Goal: Use online tool/utility: Utilize a website feature to perform a specific function

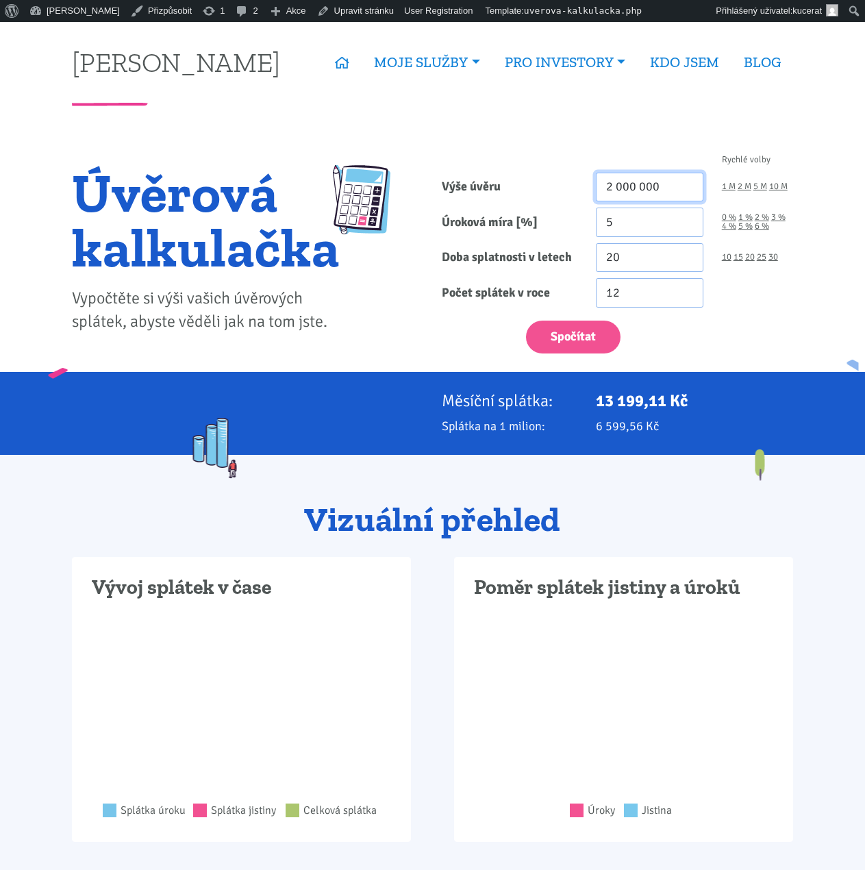
click at [645, 189] on input "2 000 000" at bounding box center [650, 187] width 108 height 29
type input "5 500 000"
click at [665, 215] on input "5" at bounding box center [650, 222] width 108 height 29
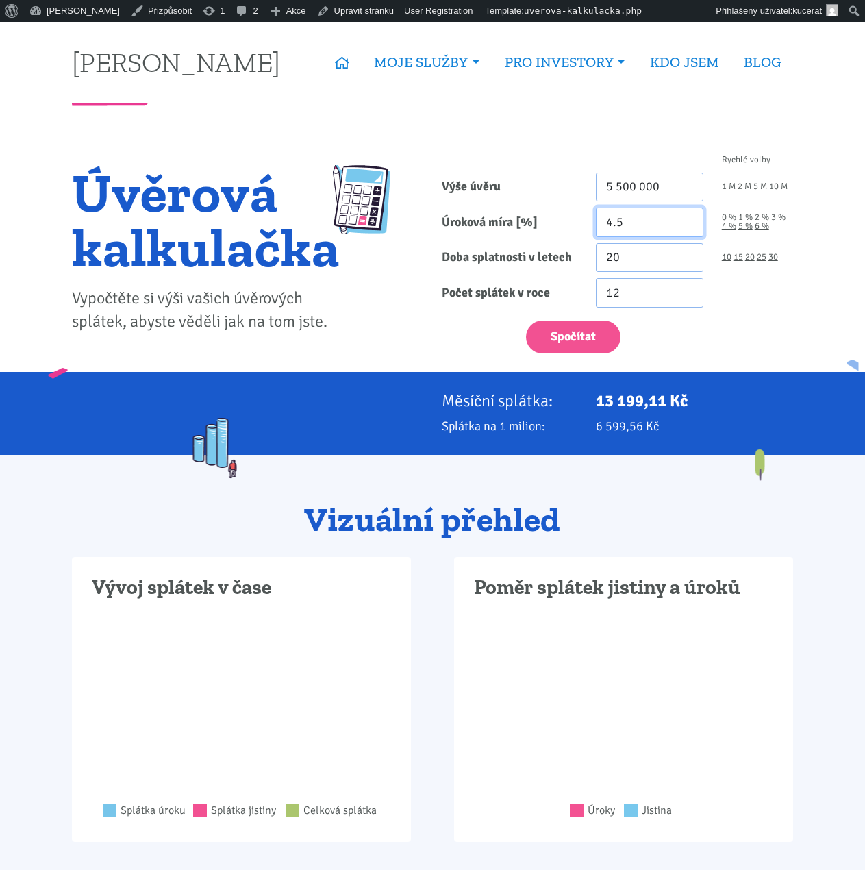
type input "4.5"
drag, startPoint x: 647, startPoint y: 256, endPoint x: 473, endPoint y: 244, distance: 174.4
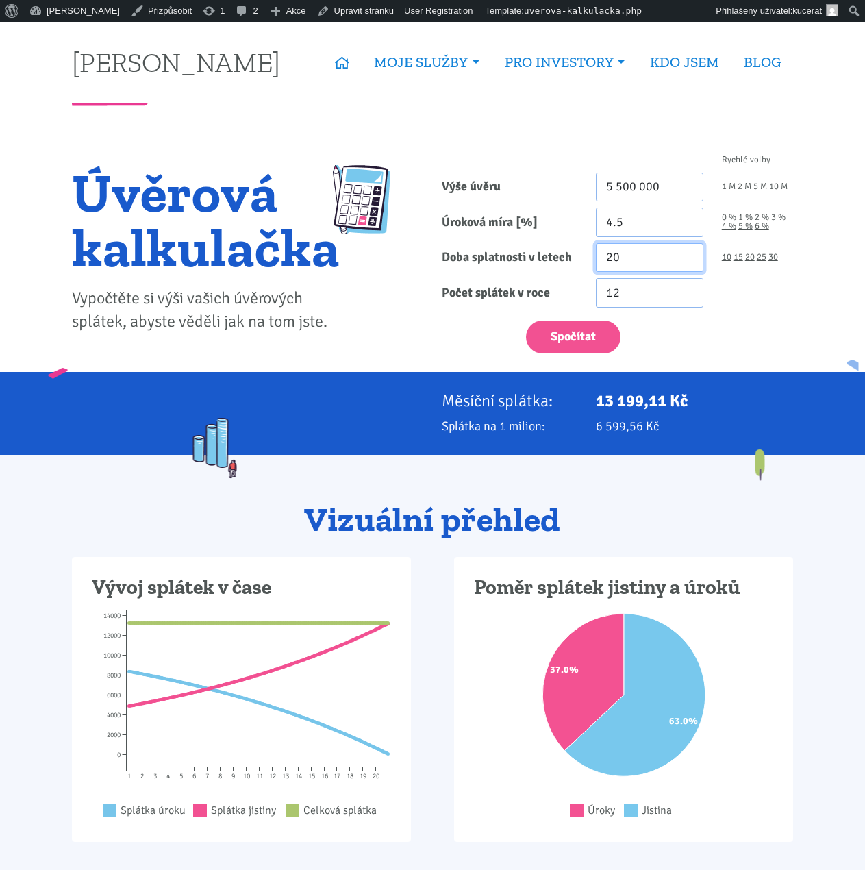
click at [478, 245] on div "Doba splatnosti v letech 20 10 15 20 25 30" at bounding box center [618, 257] width 370 height 29
type input "30"
click at [526, 321] on button "Spočítat" at bounding box center [573, 338] width 95 height 34
type input "5500000"
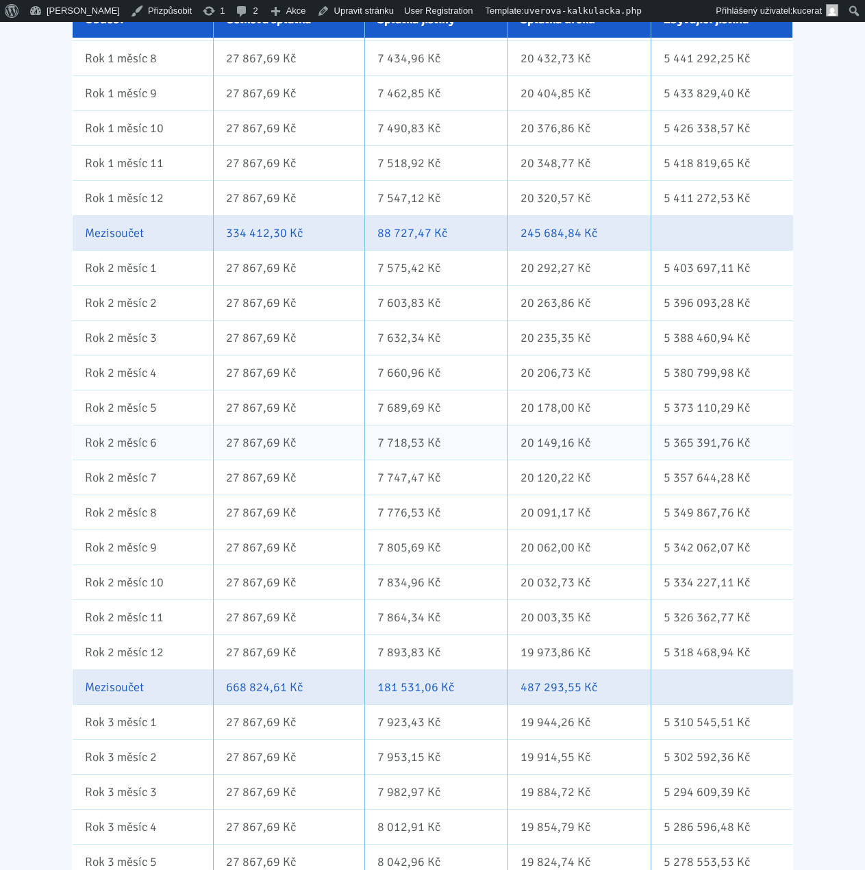
scroll to position [1187, 0]
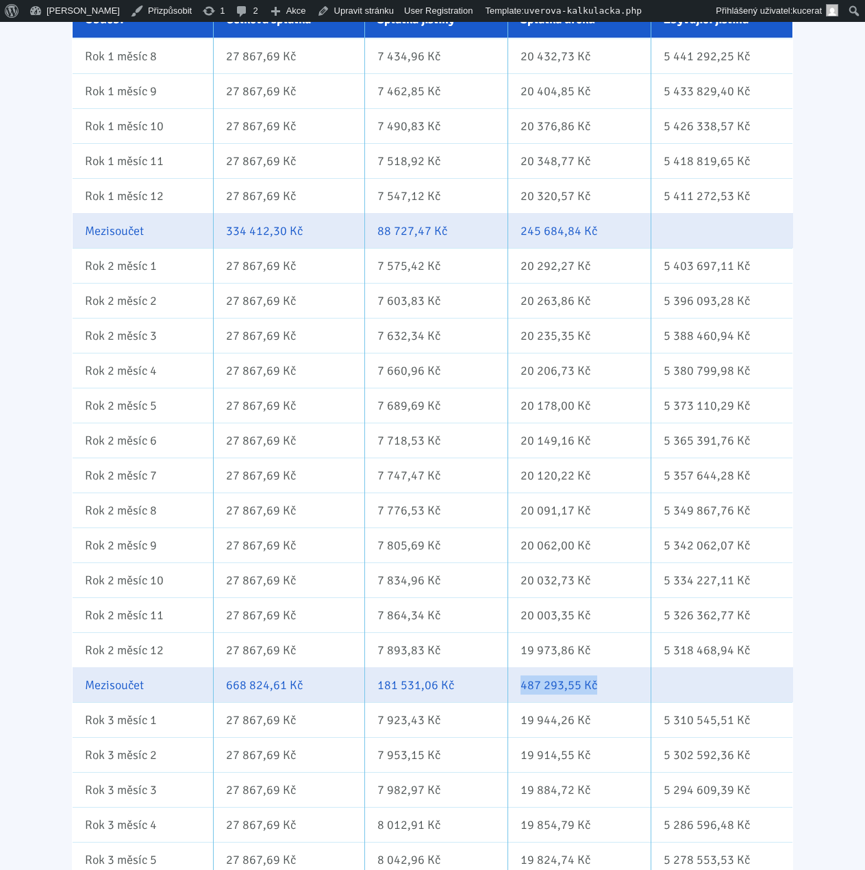
drag, startPoint x: 613, startPoint y: 678, endPoint x: 499, endPoint y: 678, distance: 113.7
click at [499, 678] on tr "Mezisoučet 668 824,61 Kč 181 531,06 Kč 487 293,55 Kč" at bounding box center [433, 684] width 721 height 35
click at [569, 684] on td "487 293,55 Kč" at bounding box center [579, 684] width 143 height 35
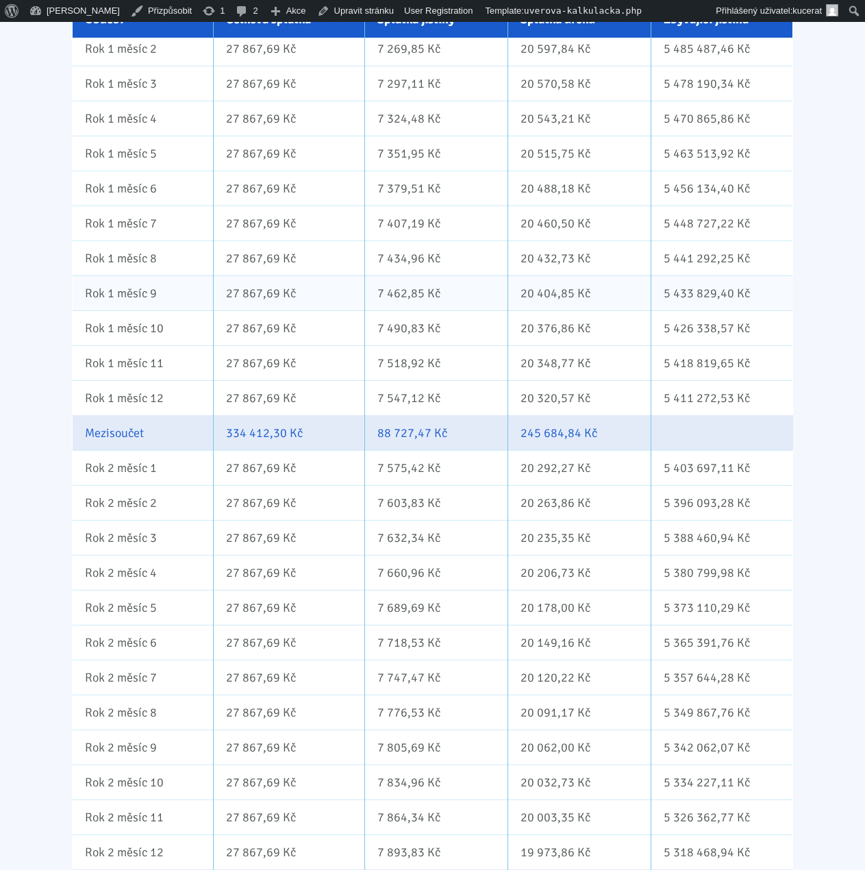
scroll to position [690, 0]
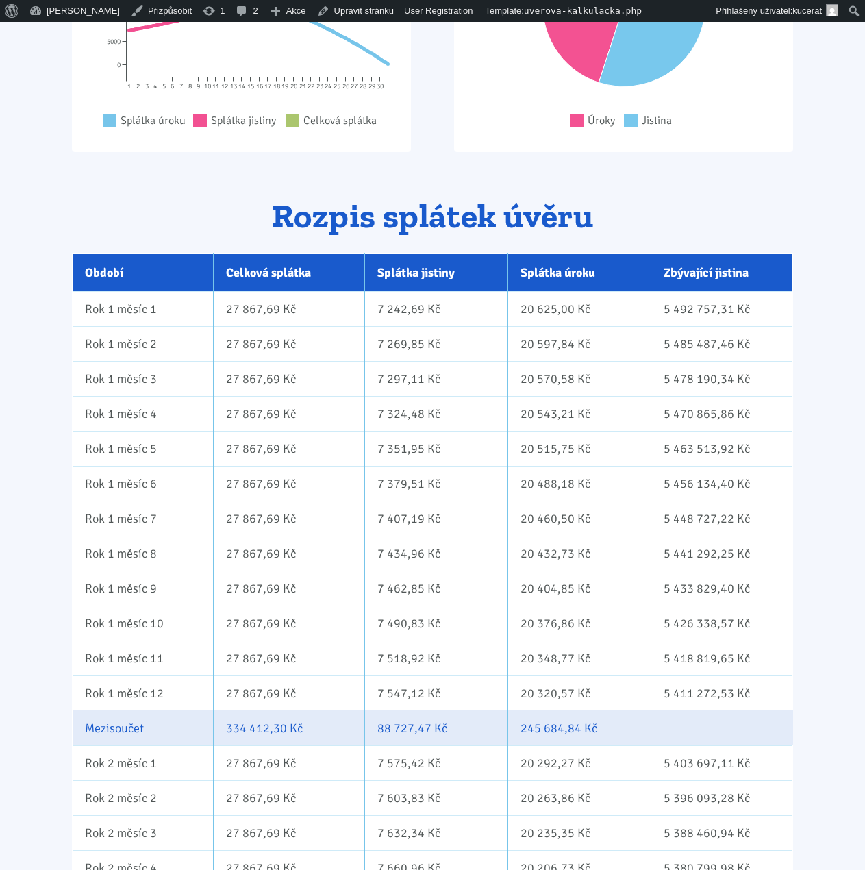
click at [589, 711] on td "245 684,84 Kč" at bounding box center [579, 728] width 143 height 35
click at [580, 702] on div at bounding box center [580, 702] width 0 height 0
click at [614, 728] on td "245 684,84 Kč" at bounding box center [579, 728] width 143 height 35
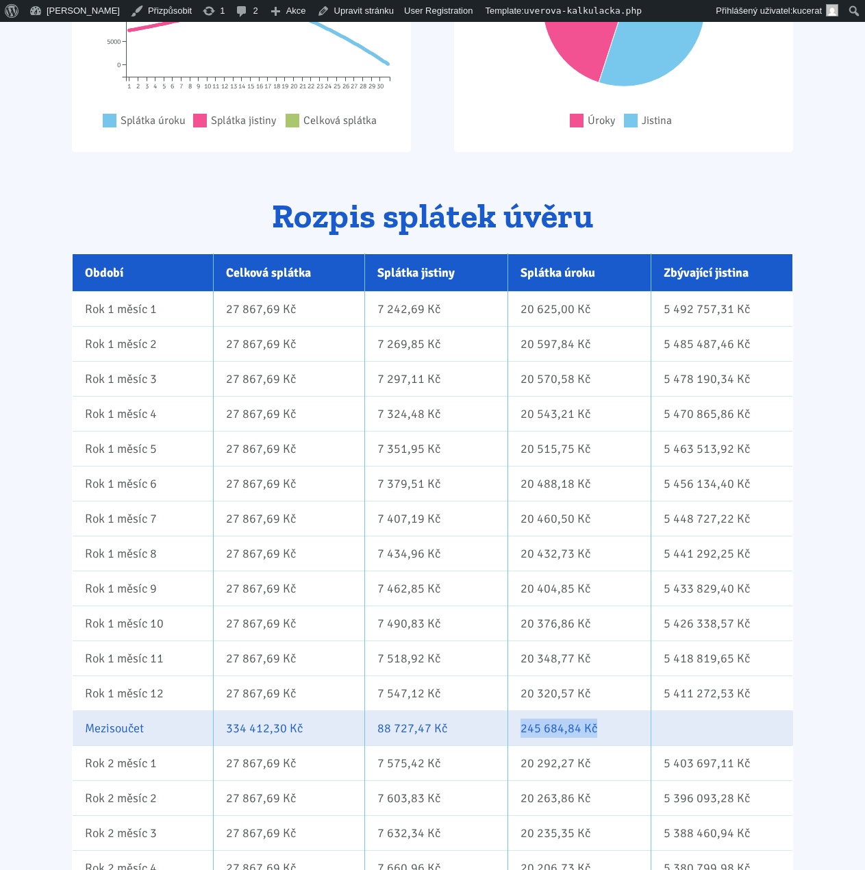
click at [614, 728] on td "245 684,84 Kč" at bounding box center [579, 728] width 143 height 35
click at [591, 728] on td "245 684,84 Kč" at bounding box center [579, 728] width 143 height 35
drag, startPoint x: 530, startPoint y: 590, endPoint x: 607, endPoint y: 670, distance: 111.0
